Goal: Information Seeking & Learning: Learn about a topic

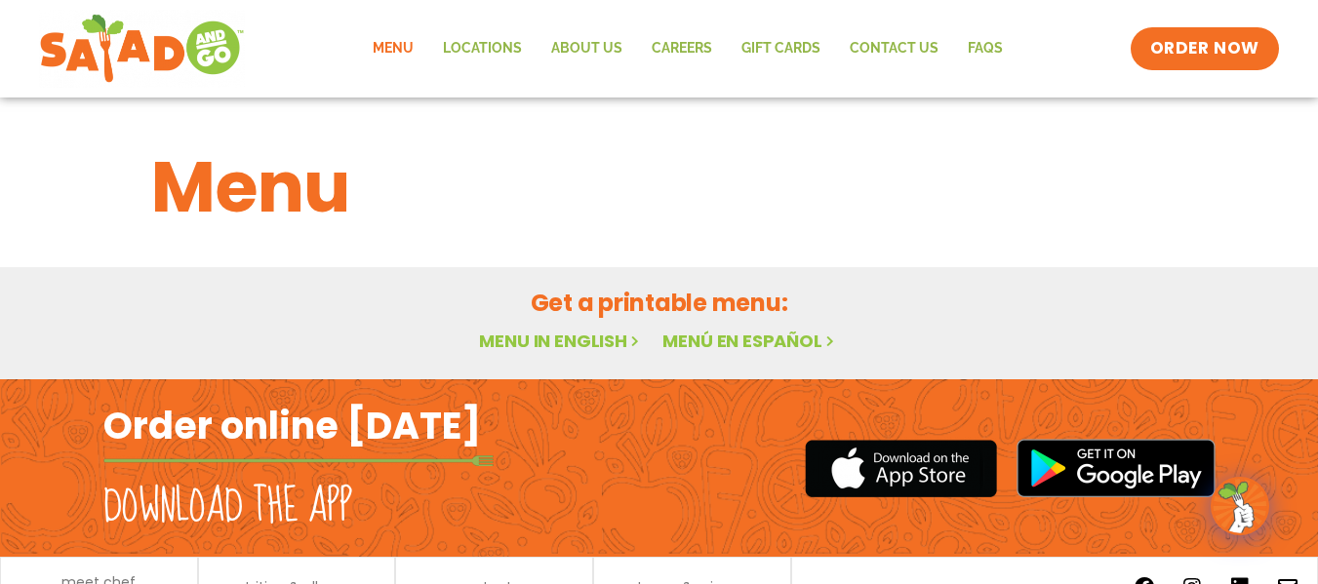
scroll to position [94, 0]
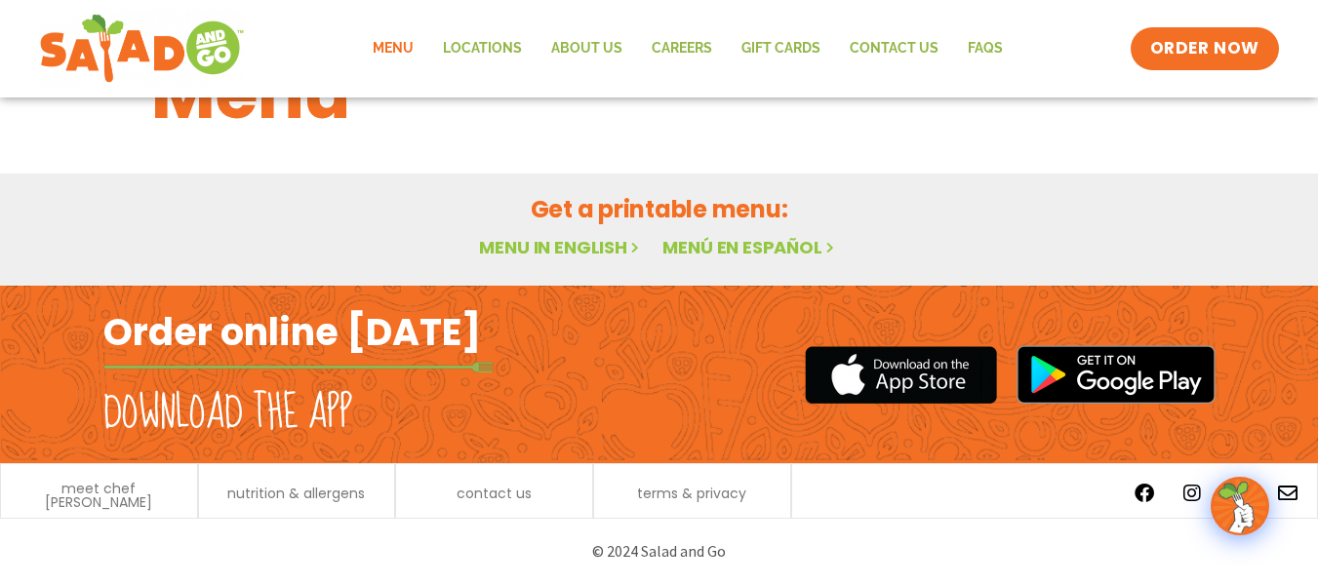
click at [393, 37] on link "Menu" at bounding box center [393, 48] width 70 height 45
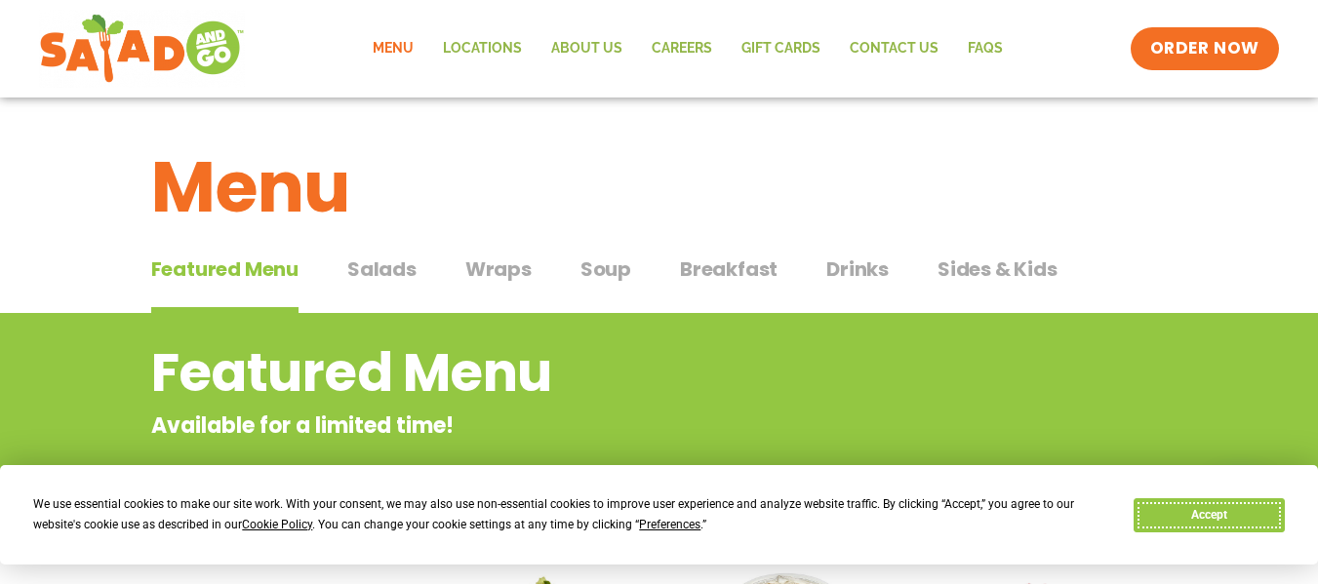
click at [1203, 518] on button "Accept" at bounding box center [1208, 515] width 150 height 34
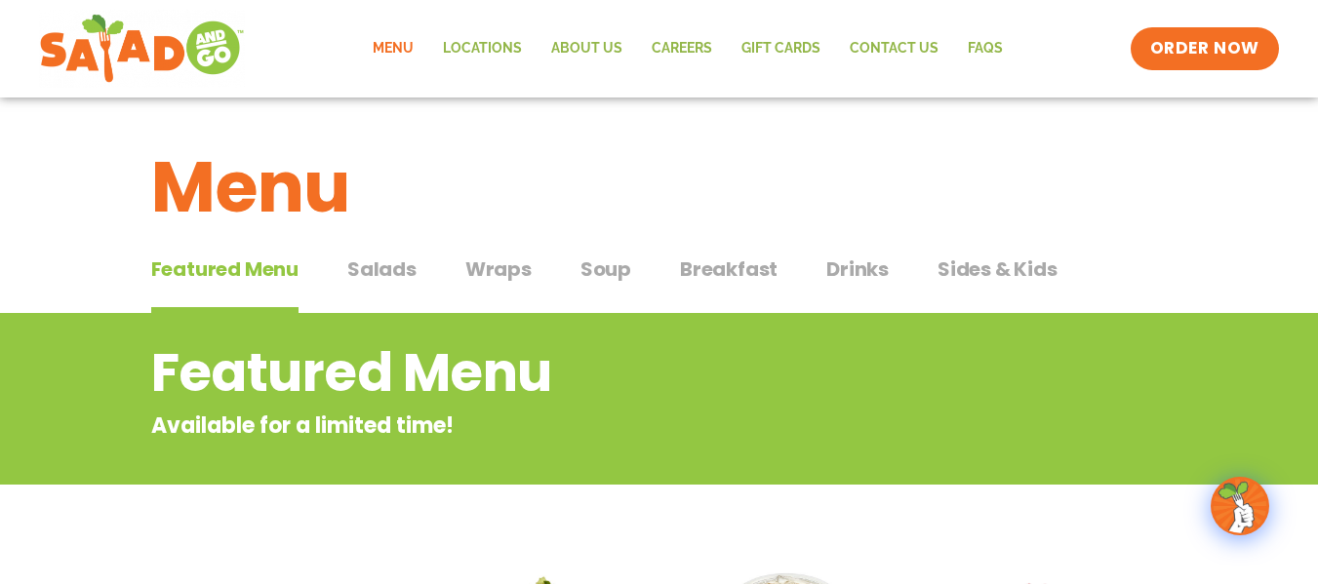
click at [382, 268] on span "Salads" at bounding box center [381, 269] width 69 height 29
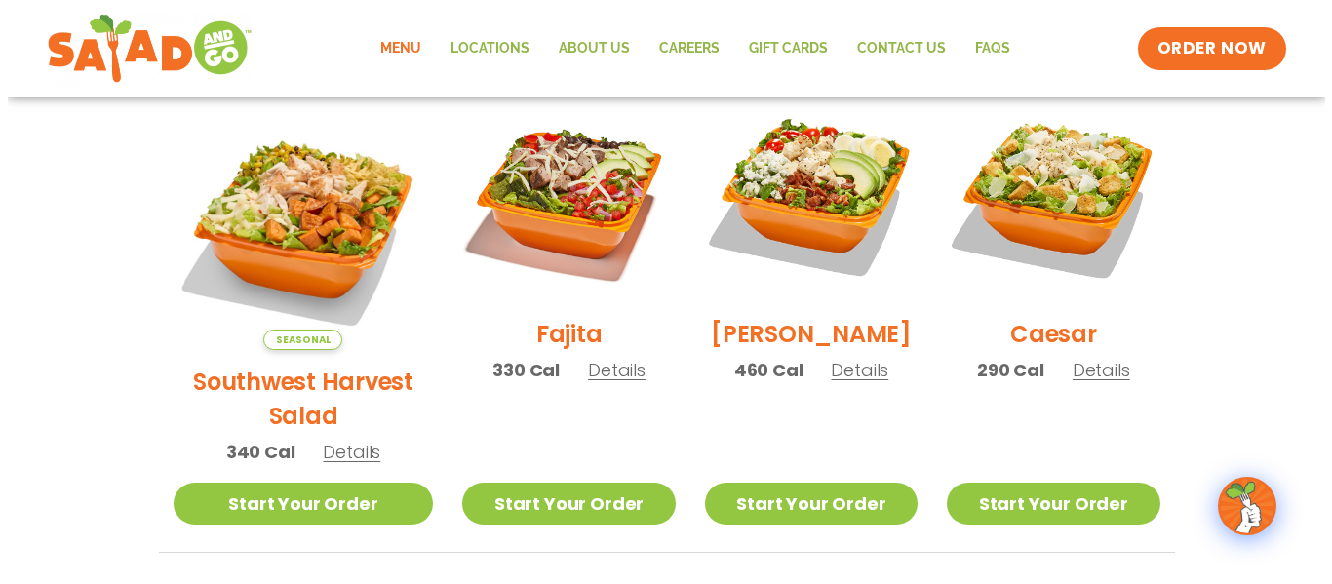
scroll to position [564, 0]
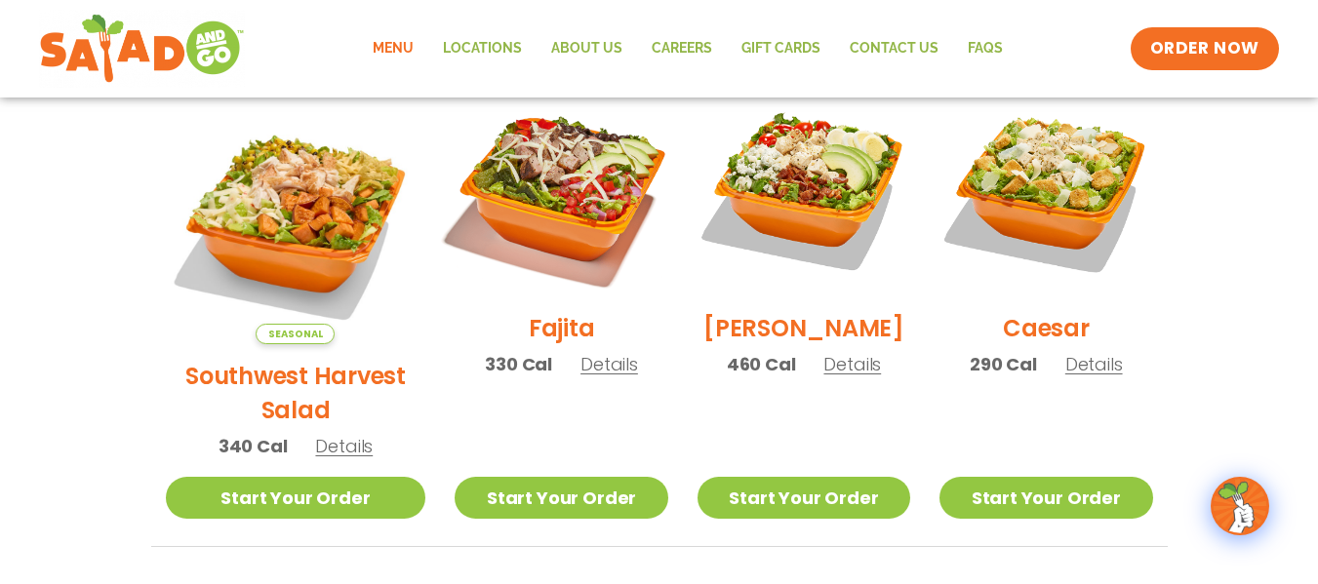
click at [528, 199] on img at bounding box center [561, 190] width 250 height 250
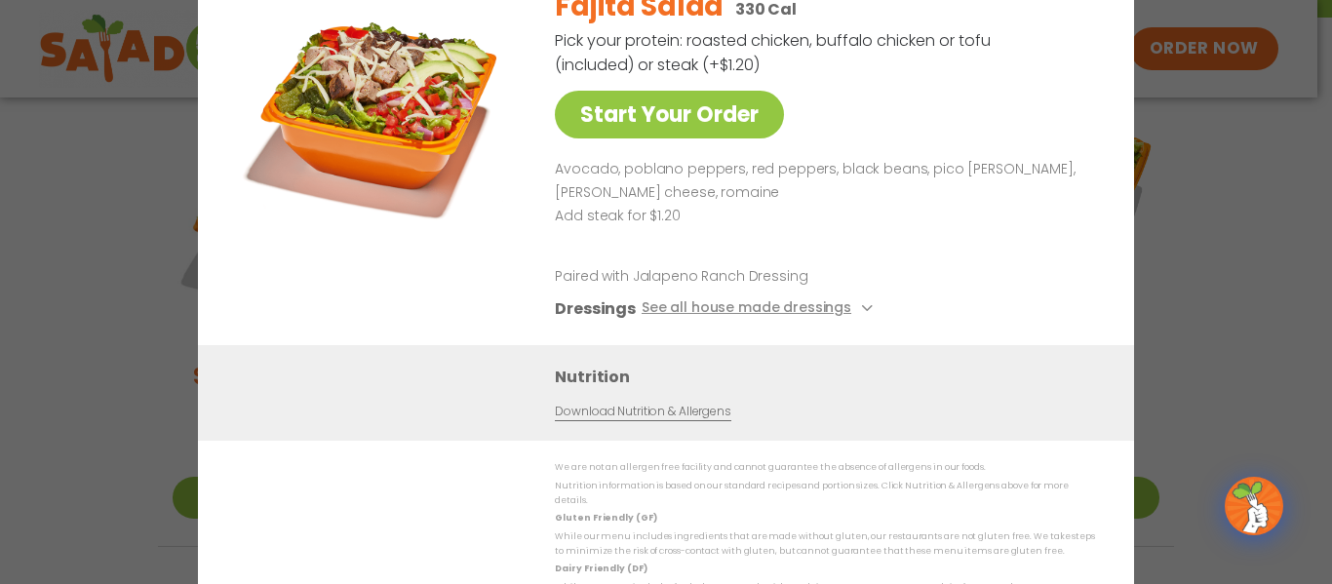
click at [366, 193] on img at bounding box center [378, 108] width 273 height 273
